Goal: Task Accomplishment & Management: Manage account settings

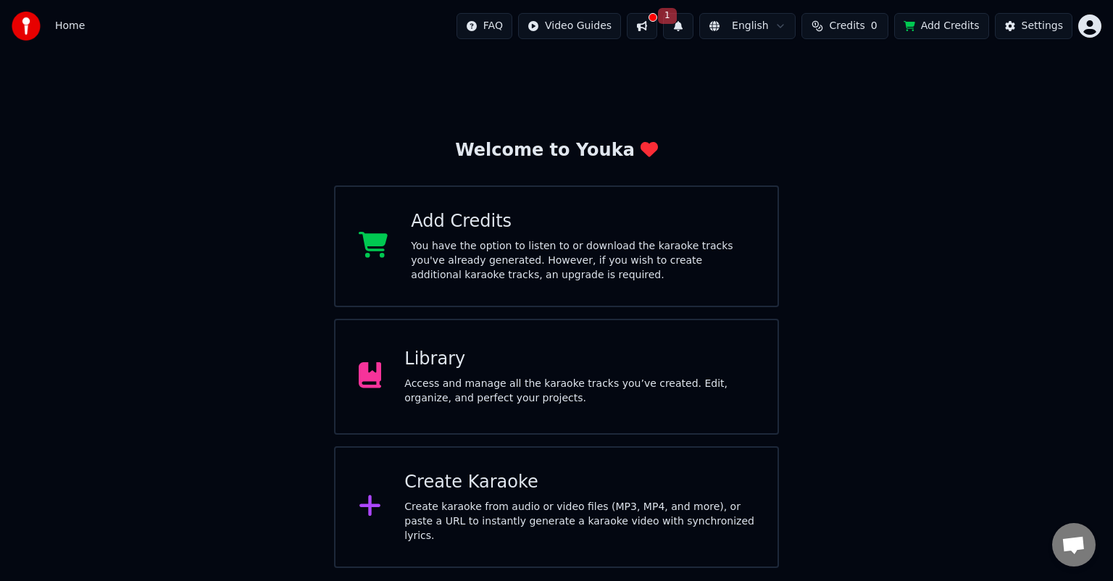
click at [1090, 28] on html "Home FAQ Video Guides 1 English Credits 0 Add Credits Settings Welcome to Youka…" at bounding box center [556, 284] width 1113 height 568
click at [1087, 27] on html "Home FAQ Video Guides 1 English Credits 0 Add Credits Settings Welcome to Youka…" at bounding box center [556, 284] width 1113 height 568
click at [611, 395] on div "Access and manage all the karaoke tracks you’ve created. Edit, organize, and pe…" at bounding box center [579, 391] width 350 height 29
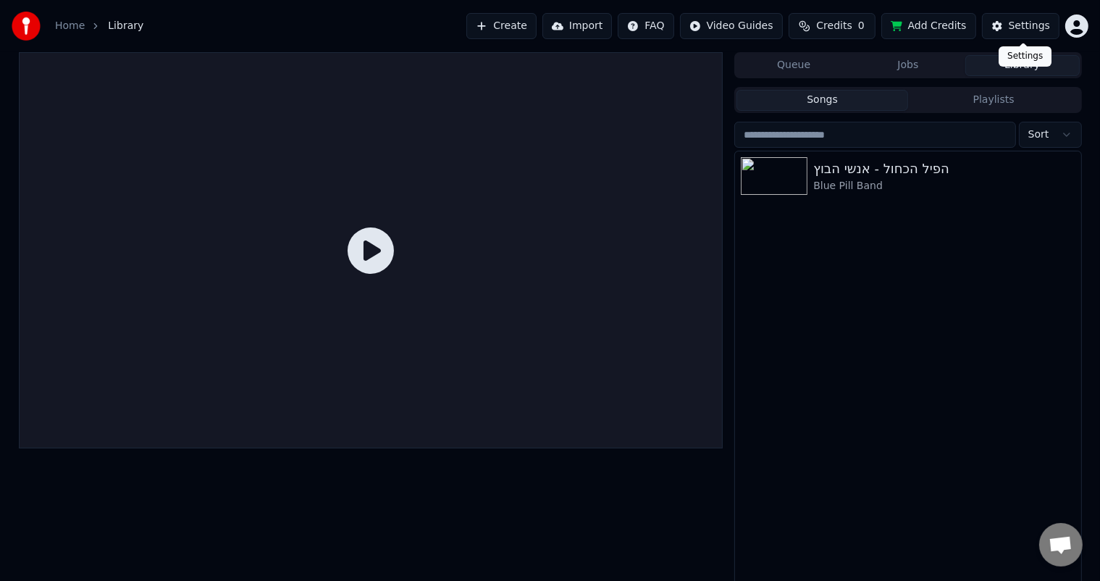
click at [1074, 28] on html "Home Library Create Import FAQ Video Guides Credits 0 Add Credits Settings Queu…" at bounding box center [550, 290] width 1100 height 581
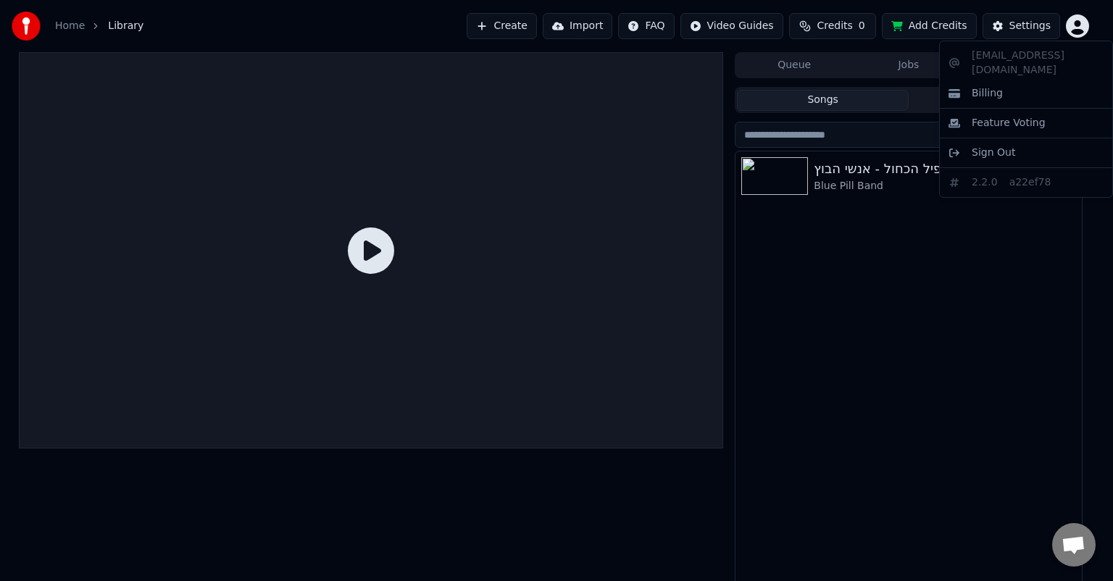
drag, startPoint x: 1020, startPoint y: 137, endPoint x: 1034, endPoint y: 20, distance: 117.4
click at [1034, 20] on html "Home Library Create Import FAQ Video Guides Credits 0 Add Credits Settings Queu…" at bounding box center [556, 290] width 1113 height 581
click at [1032, 21] on html "Home Library Create Import FAQ Video Guides Credits 0 Add Credits Settings Queu…" at bounding box center [556, 290] width 1113 height 581
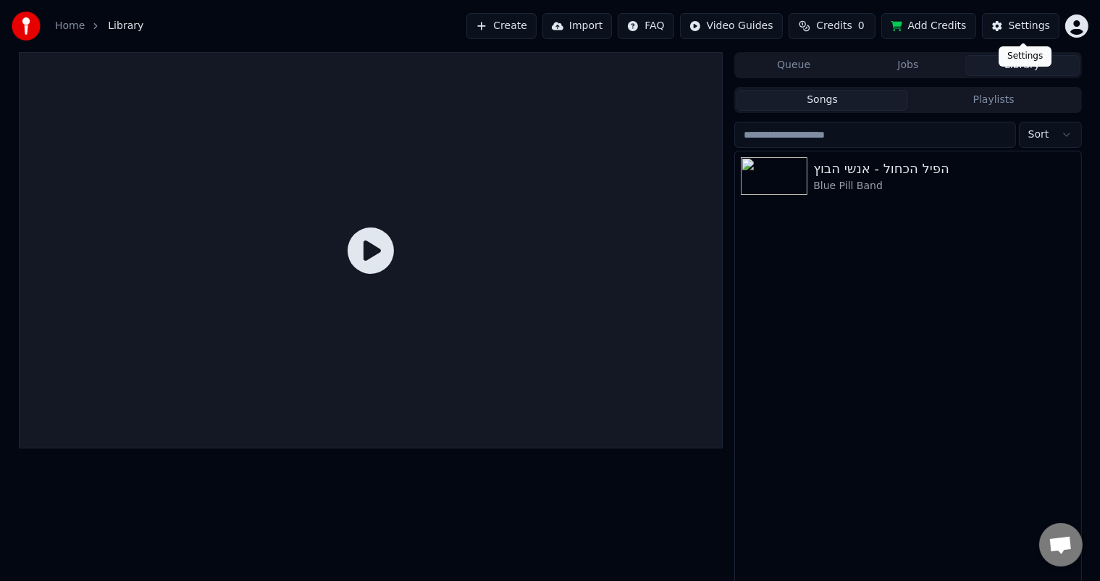
click at [1034, 33] on div "Settings" at bounding box center [1029, 26] width 41 height 14
